Goal: Task Accomplishment & Management: Use online tool/utility

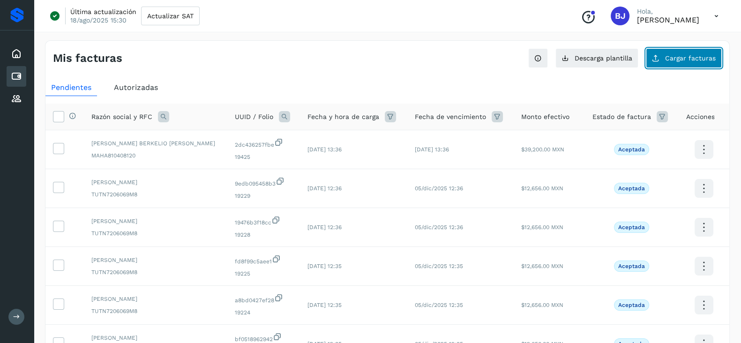
click at [676, 62] on button "Cargar facturas" at bounding box center [684, 58] width 76 height 20
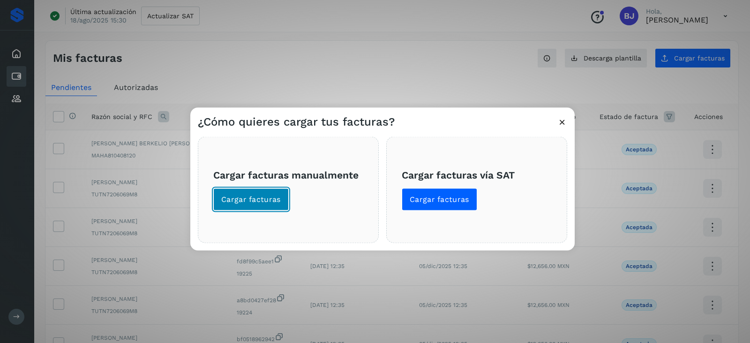
click at [254, 209] on button "Cargar facturas" at bounding box center [250, 200] width 75 height 23
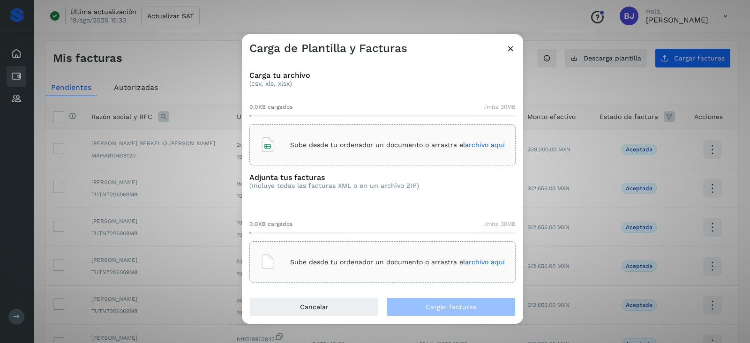
click at [349, 142] on p "Sube desde tu ordenador un documento o arrastra el archivo aquí" at bounding box center [397, 145] width 215 height 8
click at [311, 263] on p "Sube desde tu ordenador un documento o arrastra el archivo aquí" at bounding box center [397, 262] width 215 height 8
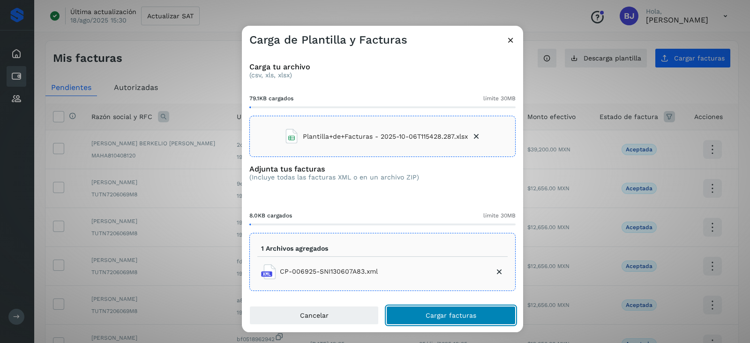
click at [482, 312] on button "Cargar facturas" at bounding box center [450, 315] width 129 height 19
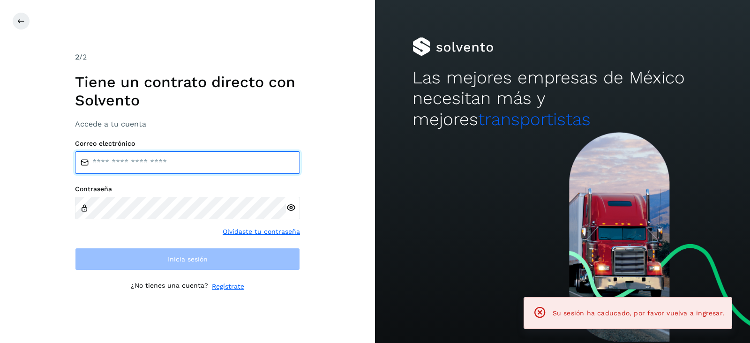
type input "**********"
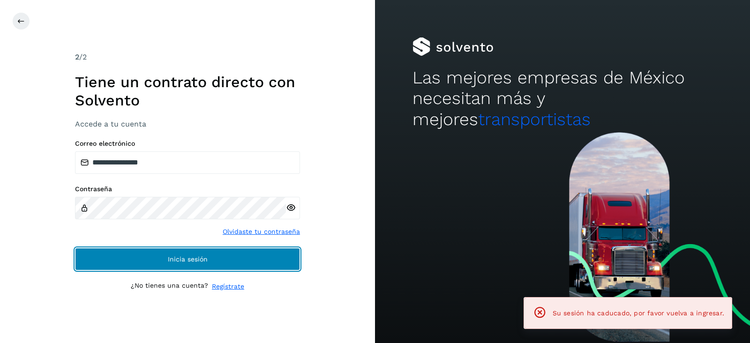
click at [174, 256] on span "Inicia sesión" at bounding box center [188, 259] width 40 height 7
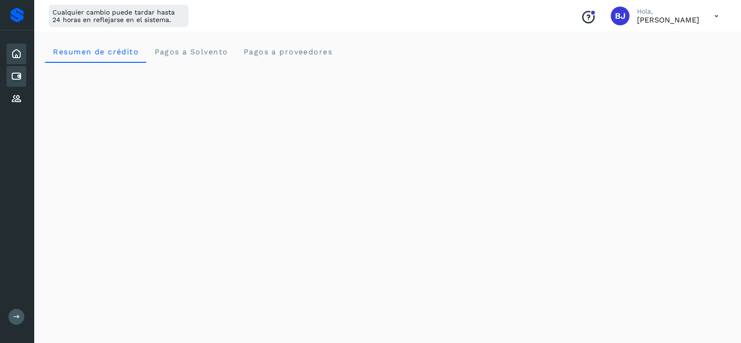
click at [12, 75] on icon at bounding box center [16, 76] width 11 height 11
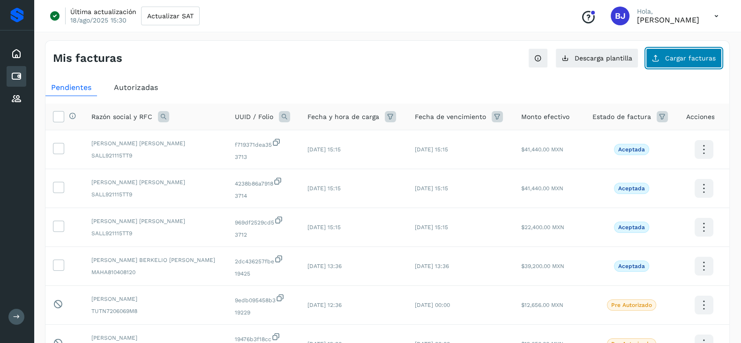
click at [681, 48] on button "Cargar facturas" at bounding box center [684, 58] width 76 height 20
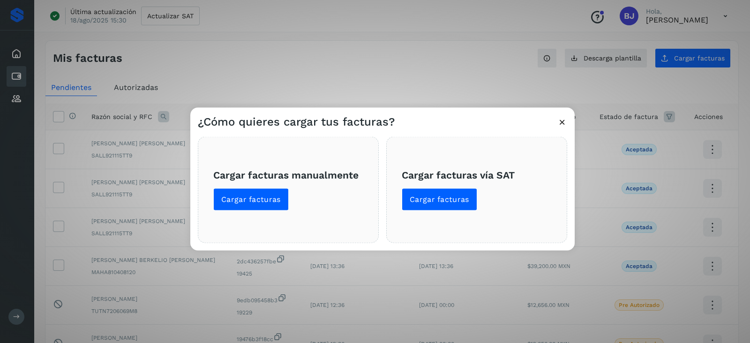
click at [291, 189] on span "Cargar facturas manualmente Cargar facturas" at bounding box center [288, 190] width 150 height 42
click at [260, 198] on span "Cargar facturas" at bounding box center [251, 200] width 60 height 10
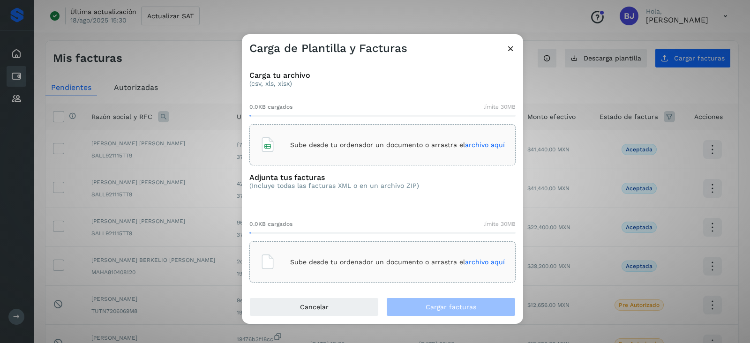
click at [313, 137] on div "Sube desde tu ordenador un documento o arrastra el archivo aquí" at bounding box center [382, 144] width 245 height 25
click at [368, 256] on div "Sube desde tu ordenador un documento o arrastra el archivo aquí" at bounding box center [382, 261] width 245 height 25
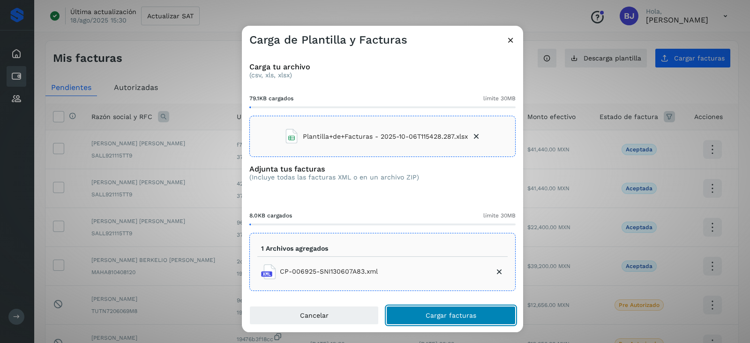
click at [404, 317] on button "Cargar facturas" at bounding box center [450, 315] width 129 height 19
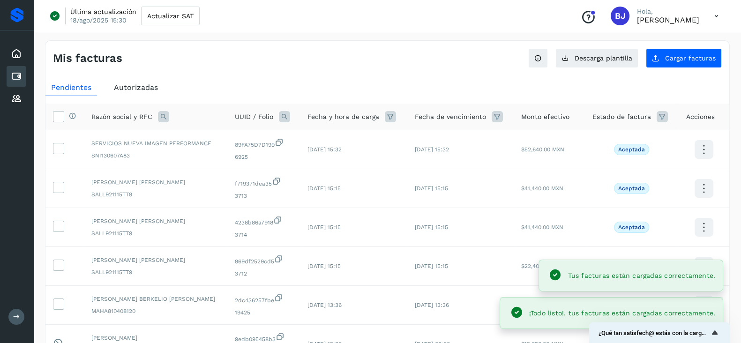
click at [257, 43] on div "Mis facturas Ver instrucciones para cargar Facturas Descarga plantilla Cargar f…" at bounding box center [387, 54] width 684 height 27
